Goal: Task Accomplishment & Management: Use online tool/utility

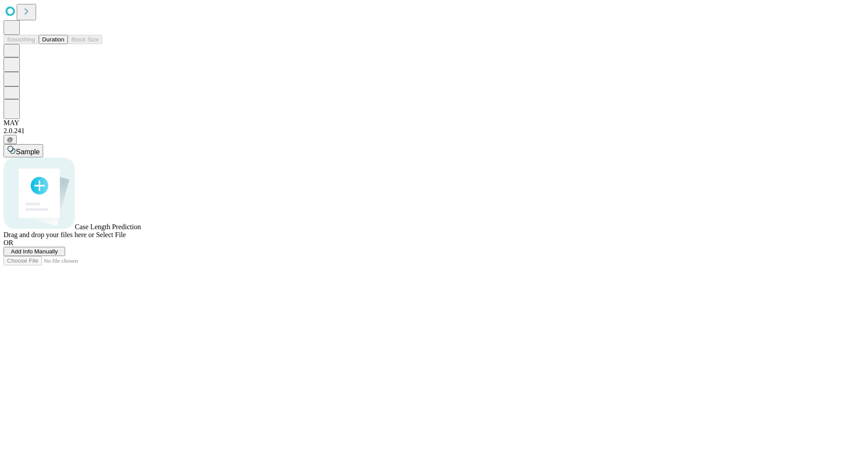
click at [64, 44] on button "Duration" at bounding box center [53, 39] width 29 height 9
click at [58, 255] on span "Add Info Manually" at bounding box center [34, 251] width 47 height 7
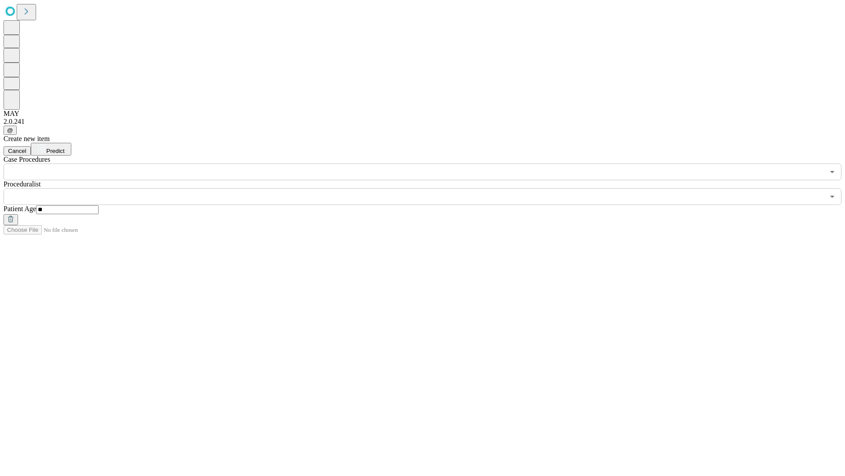
type input "**"
click at [429, 188] on input "text" at bounding box center [414, 196] width 821 height 17
